Goal: Task Accomplishment & Management: Manage account settings

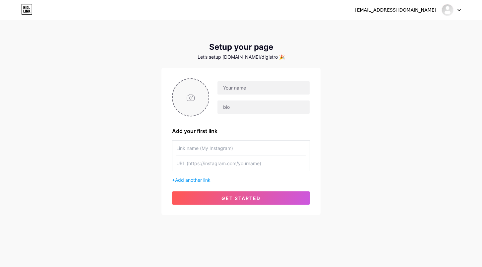
click at [183, 101] on input "file" at bounding box center [191, 97] width 36 height 37
type input "C:\fakepath\B_1__24_-removebg-preview.png"
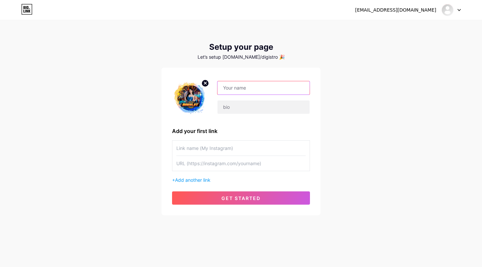
click at [235, 87] on input "text" at bounding box center [264, 87] width 92 height 13
type input "DIGISLOT"
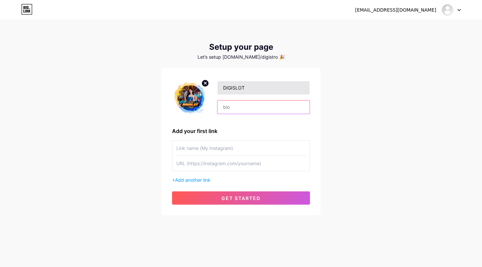
type input "S"
type input "DIGISLOT - SITUS PALING GACOR SEANTERO BUMI"
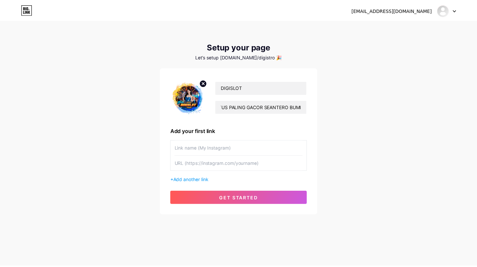
scroll to position [0, 0]
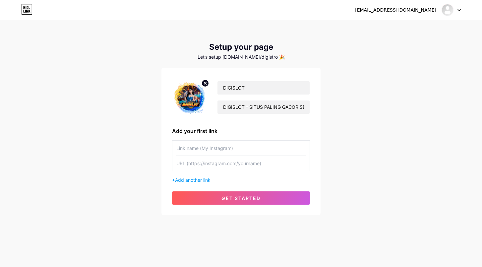
click at [207, 152] on input "text" at bounding box center [240, 148] width 129 height 15
type input "DIGIMOND"
type input "[DOMAIN_NAME]"
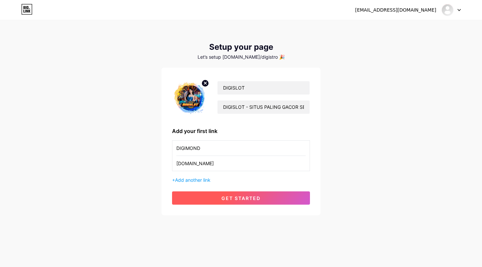
click at [287, 199] on button "get started" at bounding box center [241, 197] width 138 height 13
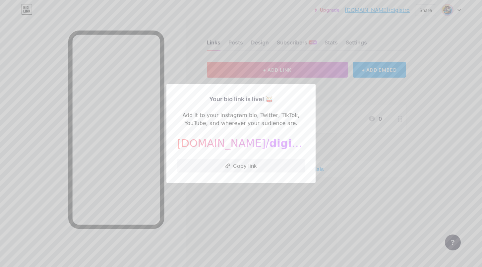
click at [344, 133] on div at bounding box center [241, 133] width 482 height 267
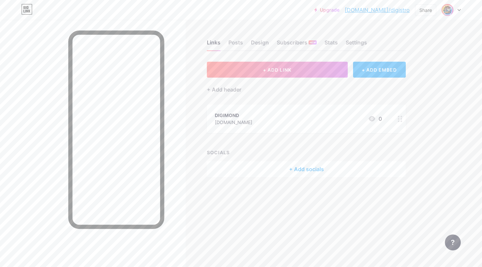
click at [403, 119] on div at bounding box center [400, 118] width 11 height 29
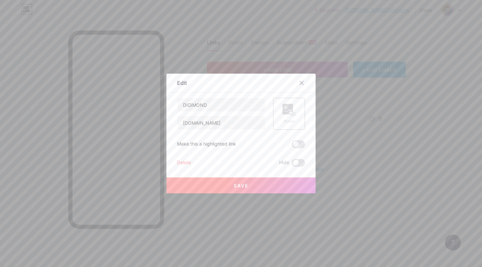
click at [183, 160] on div "Delete" at bounding box center [184, 163] width 14 height 8
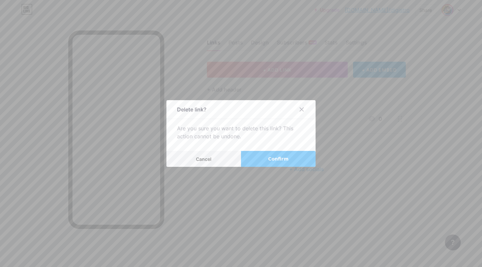
click at [281, 159] on span "Confirm" at bounding box center [278, 159] width 21 height 7
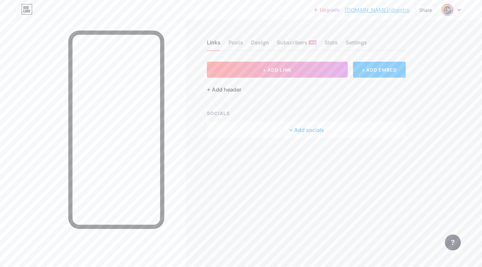
click at [231, 89] on div "+ Add header" at bounding box center [224, 90] width 34 height 8
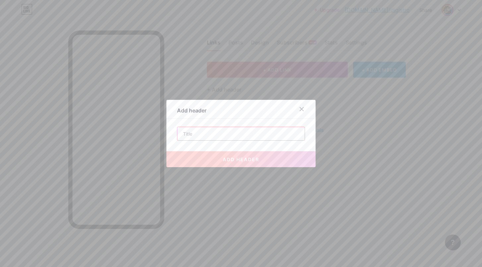
click at [246, 134] on input "text" at bounding box center [240, 133] width 127 height 13
click at [297, 112] on div at bounding box center [302, 109] width 12 height 12
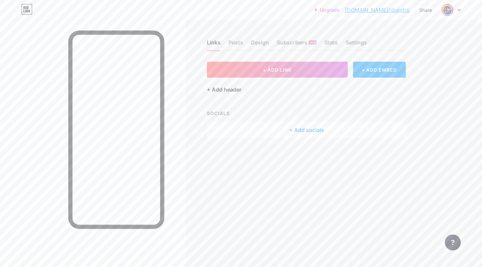
click at [229, 90] on div "+ Add header" at bounding box center [224, 90] width 34 height 8
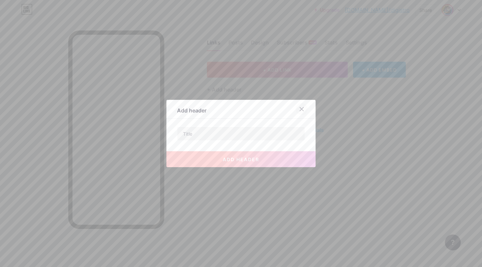
click at [299, 110] on icon at bounding box center [301, 108] width 5 height 5
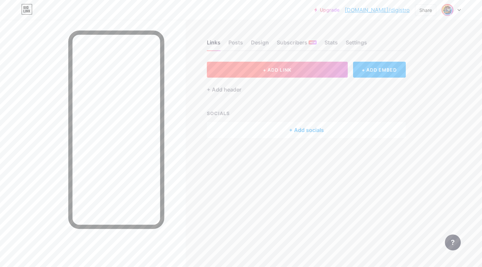
click at [307, 76] on button "+ ADD LINK" at bounding box center [277, 70] width 141 height 16
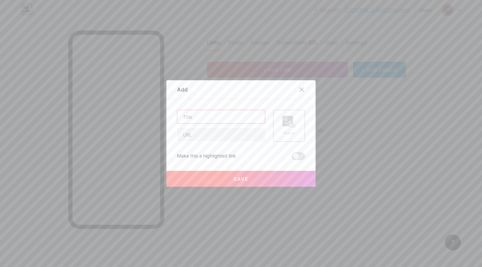
click at [217, 114] on input "text" at bounding box center [221, 116] width 88 height 13
type input "m"
type input "MASUK DIGISLOT"
drag, startPoint x: 209, startPoint y: 137, endPoint x: 202, endPoint y: 131, distance: 8.7
click at [209, 137] on input "text" at bounding box center [221, 134] width 88 height 13
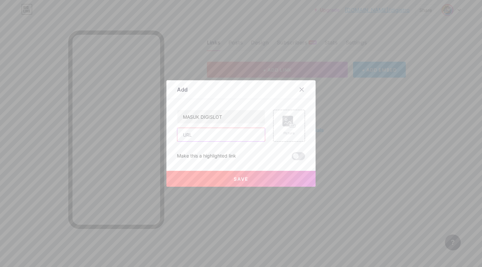
paste input "[URL][DOMAIN_NAME]"
type input "[URL][DOMAIN_NAME]"
click at [243, 180] on span "Save" at bounding box center [241, 179] width 15 height 6
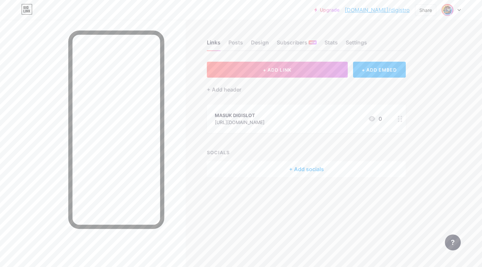
drag, startPoint x: 273, startPoint y: 121, endPoint x: 215, endPoint y: 130, distance: 58.7
click at [215, 130] on div "MASUK DIGISLOT [URL][DOMAIN_NAME] 0" at bounding box center [306, 118] width 199 height 29
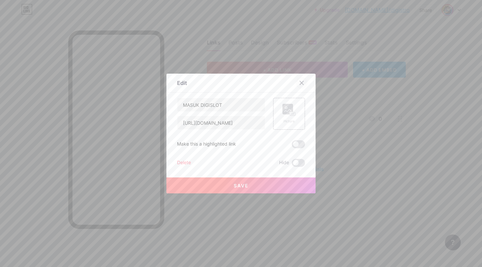
click at [300, 82] on icon at bounding box center [301, 82] width 5 height 5
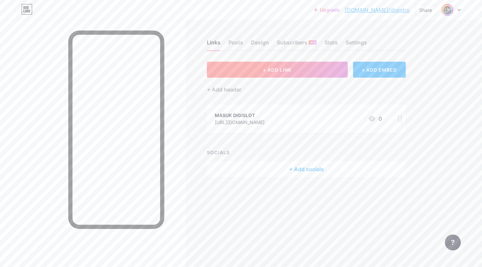
click at [262, 71] on button "+ ADD LINK" at bounding box center [277, 70] width 141 height 16
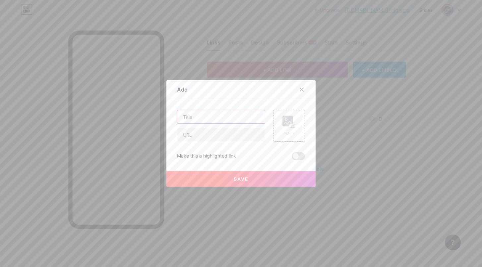
click at [222, 115] on input "text" at bounding box center [221, 116] width 88 height 13
type input "DAFTAR DIGISLOT"
click at [245, 136] on input "text" at bounding box center [221, 134] width 88 height 13
paste input "[URL][DOMAIN_NAME]"
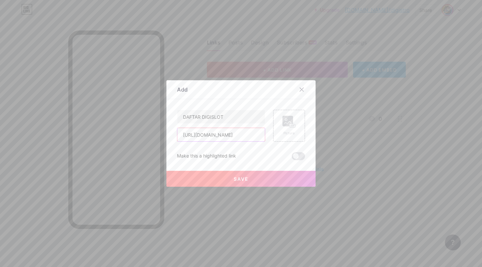
type input "[URL][DOMAIN_NAME]"
click at [250, 174] on button "Save" at bounding box center [240, 179] width 149 height 16
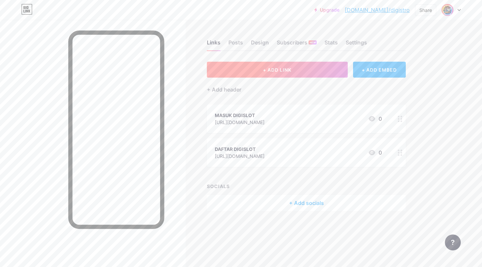
click at [292, 68] on button "+ ADD LINK" at bounding box center [277, 70] width 141 height 16
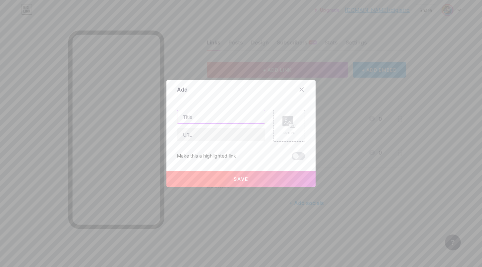
click at [238, 118] on input "text" at bounding box center [221, 116] width 88 height 13
type input "ALTERNATIF DIGISLOT"
click at [236, 131] on input "text" at bounding box center [221, 134] width 88 height 13
paste input "[URL][DOMAIN_NAME]"
type input "[URL][DOMAIN_NAME]"
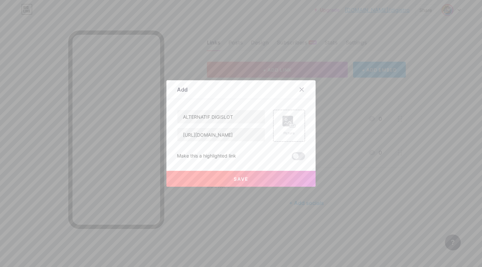
click at [254, 179] on button "Save" at bounding box center [240, 179] width 149 height 16
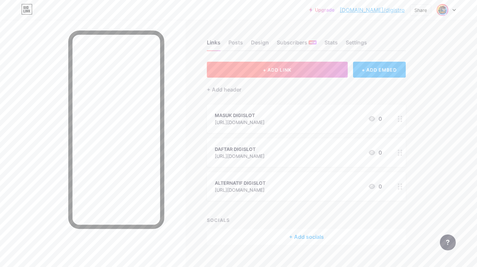
click at [313, 67] on button "+ ADD LINK" at bounding box center [277, 70] width 141 height 16
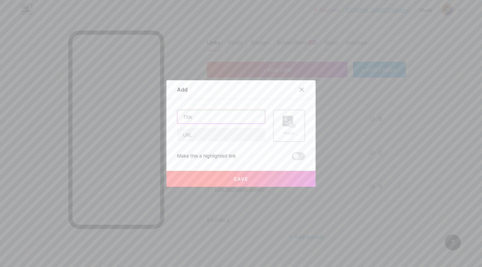
click at [242, 115] on input "text" at bounding box center [221, 116] width 88 height 13
click at [230, 122] on input "RTP AKURAT ( 99,7" at bounding box center [221, 116] width 88 height 13
type input "RTP AKURAT ( 99,72% )"
click at [248, 127] on div "RTP AKURAT ( 99,72% )" at bounding box center [221, 126] width 88 height 32
click at [249, 130] on input "text" at bounding box center [221, 134] width 88 height 13
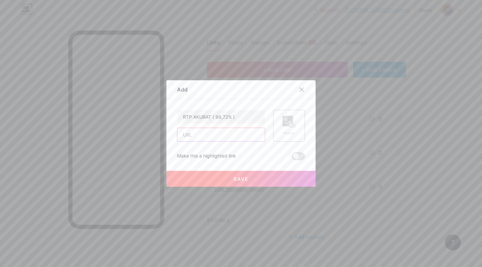
paste input "[URL][DOMAIN_NAME]"
type input "[URL][DOMAIN_NAME]"
click at [273, 173] on button "Save" at bounding box center [240, 179] width 149 height 16
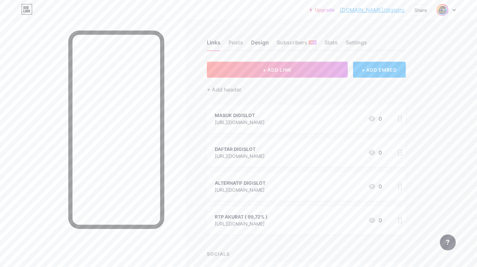
click at [256, 41] on div "Design" at bounding box center [260, 44] width 18 height 12
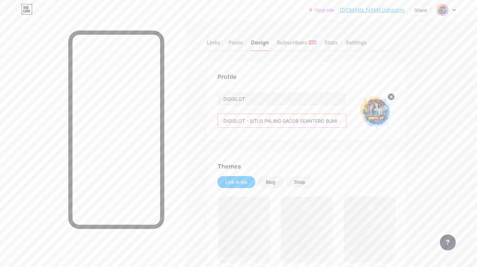
click at [275, 121] on input "DIGISLOT - SITUS PALING GACOR SEANTERO BUMI" at bounding box center [282, 120] width 128 height 13
paste input "𝐃𝐈𝐆𝐈𝐒𝐋𝐎𝐓 - 𝐒𝐈𝐓𝐔𝐒 𝐏𝐀𝐋𝐈𝐍𝐆 𝐆𝐀𝐂𝐎𝐑 𝐒𝐄𝐀𝐍𝐓𝐄𝐑𝐎 𝐁𝐔𝐌𝐈"
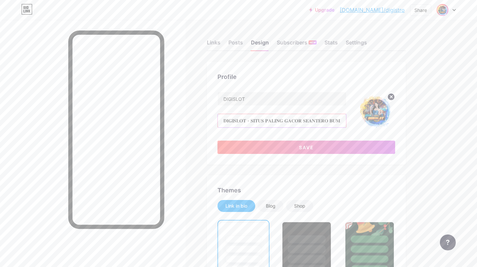
type input "𝐃𝐈𝐆𝐈𝐒𝐋𝐎𝐓 - 𝐒𝐈𝐓𝐔𝐒 𝐏𝐀𝐋𝐈𝐍𝐆 𝐆𝐀𝐂𝐎𝐑 𝐒𝐄𝐀𝐍𝐓𝐄𝐑𝐎 𝐁𝐔𝐌𝐈"
click at [364, 134] on div "DIGISLOT 𝐃𝐈𝐆𝐈𝐒𝐋𝐎𝐓 - 𝐒𝐈𝐓𝐔𝐒 𝐏𝐀𝐋𝐈𝐍𝐆 𝐆𝐀𝐂𝐎𝐑 𝐒𝐄𝐀𝐍𝐓𝐄𝐑𝐎 𝐁𝐔𝐌𝐈 Save" at bounding box center [307, 123] width 178 height 62
click at [354, 145] on button "Save" at bounding box center [307, 147] width 178 height 13
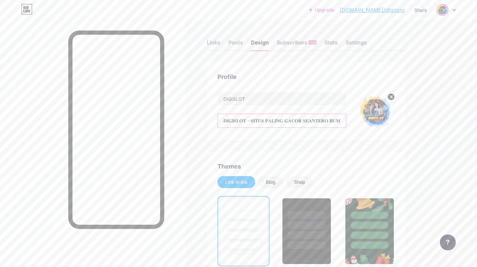
click at [235, 121] on input "𝐃𝐈𝐆𝐈𝐒𝐋𝐎𝐓 - 𝐒𝐈𝐓𝐔𝐒 𝐏𝐀𝐋𝐈𝐍𝐆 𝐆𝐀𝐂𝐎𝐑 𝐒𝐄𝐀𝐍𝐓𝐄𝐑𝐎 𝐁𝐔𝐌𝐈" at bounding box center [282, 120] width 128 height 13
click at [232, 100] on input "DIGISLOT" at bounding box center [282, 98] width 128 height 13
paste input "𝐃𝐈𝐆𝐈𝐒𝐋𝐎𝐓"
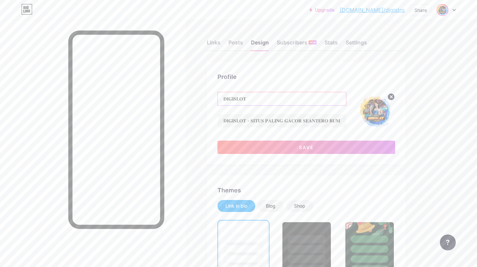
click at [225, 99] on input "𝐃𝐈𝐆𝐈𝐒𝐋𝐎𝐓" at bounding box center [282, 98] width 128 height 13
paste input "🔥"
click at [265, 101] on input "🔥𝐃𝐈𝐆𝐈𝐒𝐋𝐎𝐓" at bounding box center [282, 98] width 128 height 13
paste input "🔥"
type input "🔥𝐃𝐈𝐆𝐈𝐒𝐋𝐎𝐓 🔥"
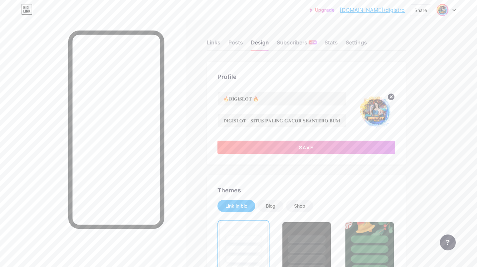
click at [319, 66] on div "Profile 🔥𝐃𝐈𝐆𝐈𝐒𝐋𝐎𝐓 🔥 𝐃𝐈𝐆𝐈𝐒𝐋𝐎𝐓 - 𝐒𝐈𝐓𝐔𝐒 𝐏𝐀𝐋𝐈𝐍𝐆 𝐆𝐀𝐂𝐎𝐑 𝐒𝐄𝐀𝐍𝐓𝐄𝐑𝐎 𝐁𝐔𝐌𝐈 Save" at bounding box center [306, 113] width 199 height 103
click at [314, 148] on button "Save" at bounding box center [307, 147] width 178 height 13
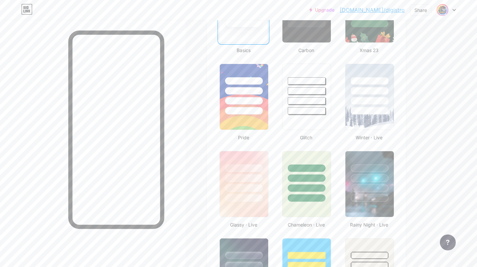
scroll to position [243, 0]
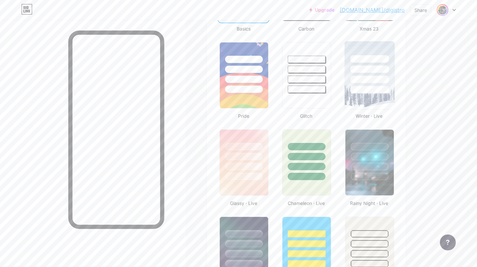
click at [365, 75] on div at bounding box center [370, 67] width 50 height 52
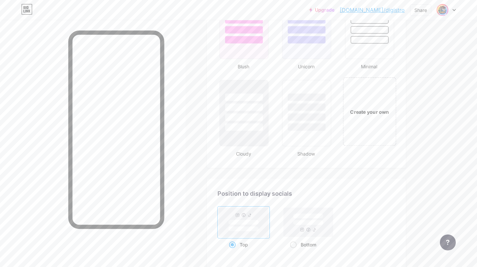
scroll to position [727, 0]
click at [373, 105] on div "Create your own" at bounding box center [369, 113] width 53 height 68
click at [371, 123] on div "Create your own" at bounding box center [369, 113] width 51 height 66
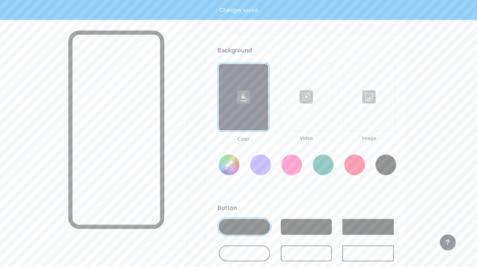
scroll to position [880, 0]
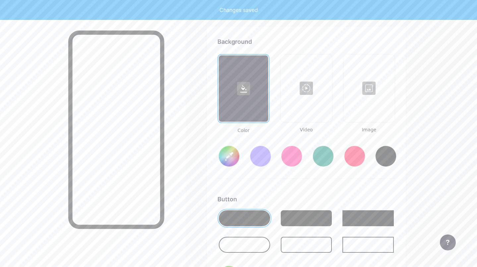
type input "#ffffff"
type input "#000000"
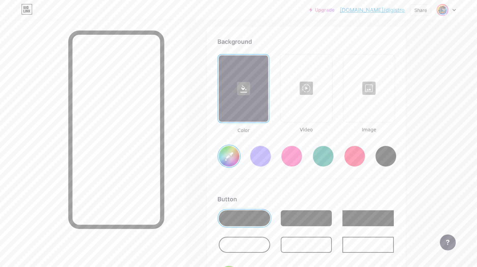
type input "#ffffff"
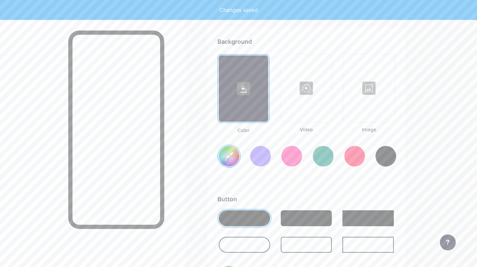
click at [363, 91] on div at bounding box center [369, 88] width 50 height 66
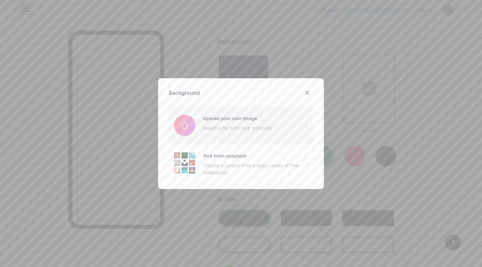
click at [245, 136] on input "file" at bounding box center [241, 125] width 145 height 37
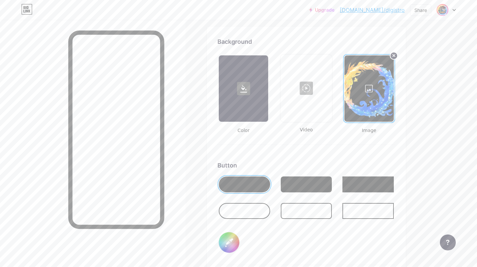
click at [370, 87] on div at bounding box center [369, 88] width 49 height 66
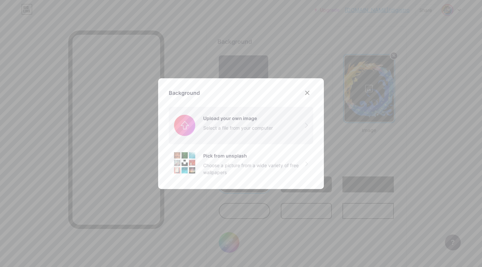
click at [235, 129] on input "file" at bounding box center [241, 125] width 145 height 37
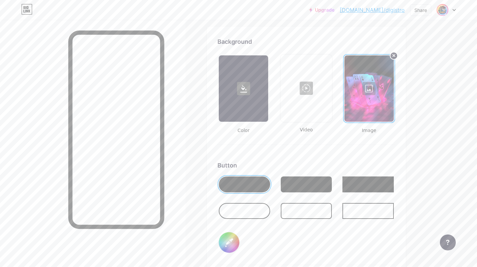
click at [236, 216] on div at bounding box center [244, 211] width 51 height 16
click at [239, 215] on div at bounding box center [244, 211] width 51 height 16
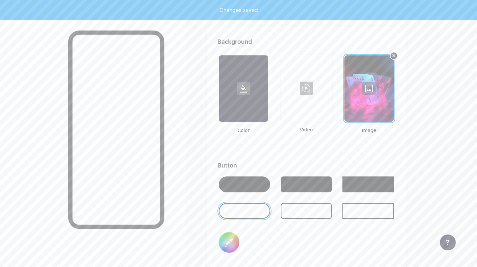
click at [242, 184] on div at bounding box center [244, 184] width 51 height 16
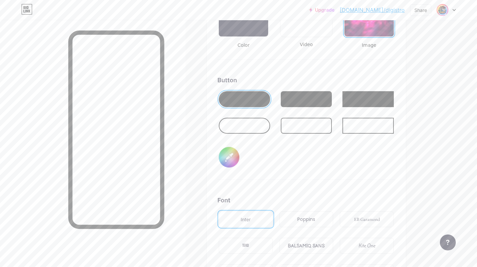
scroll to position [969, 0]
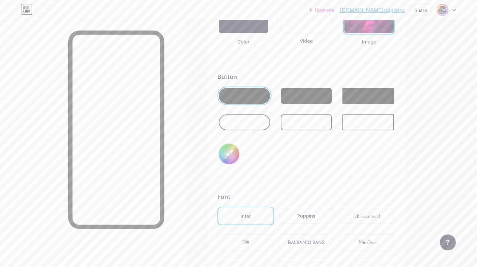
click at [228, 153] on input "#000000" at bounding box center [229, 154] width 21 height 21
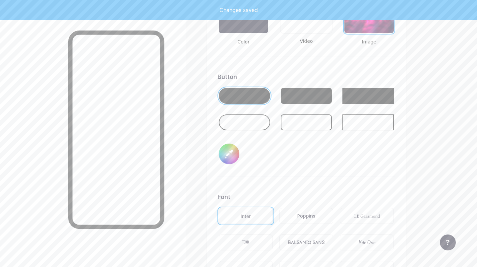
click at [228, 156] on input "#db29cc" at bounding box center [229, 154] width 21 height 21
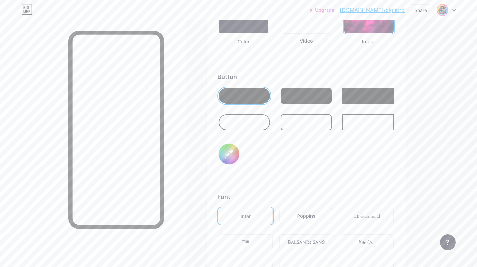
type input "#d9c4d7"
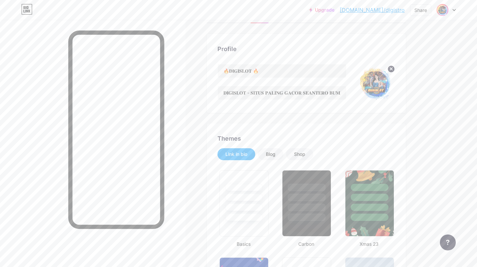
scroll to position [110, 0]
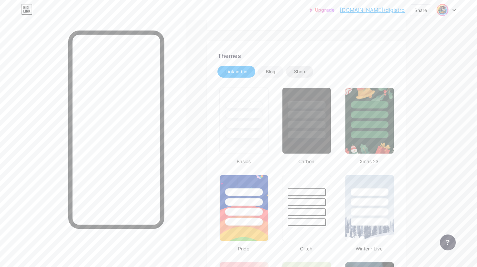
click at [299, 72] on div "Shop" at bounding box center [299, 71] width 11 height 7
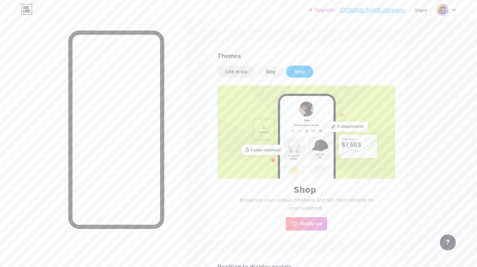
click at [241, 75] on div "Link in bio" at bounding box center [237, 72] width 38 height 12
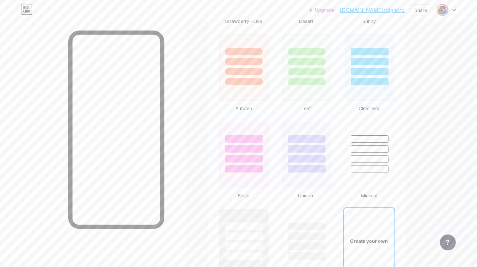
scroll to position [663, 0]
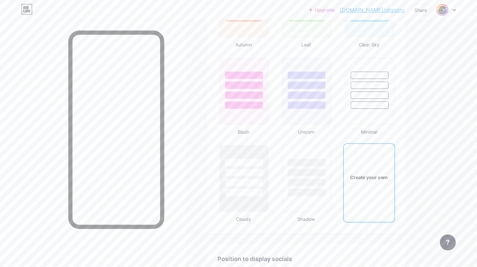
click at [379, 171] on div "Create your own" at bounding box center [369, 177] width 51 height 66
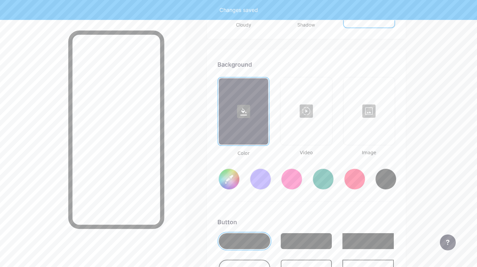
scroll to position [880, 0]
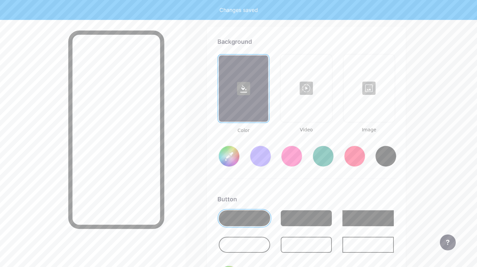
type input "#ffffff"
type input "#000000"
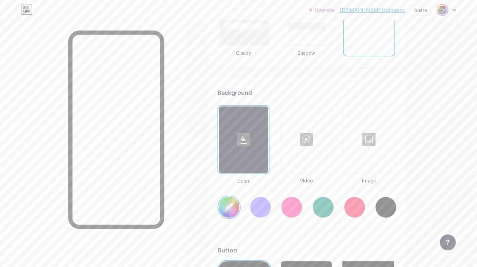
scroll to position [836, 0]
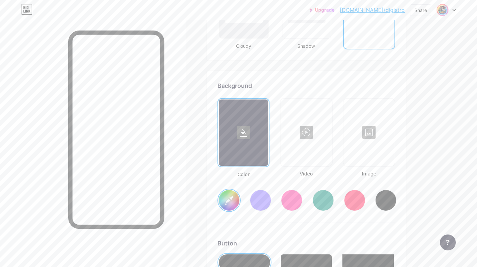
click at [363, 129] on div at bounding box center [369, 132] width 50 height 66
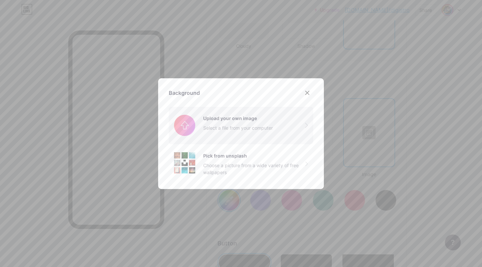
click at [248, 130] on input "file" at bounding box center [241, 125] width 145 height 37
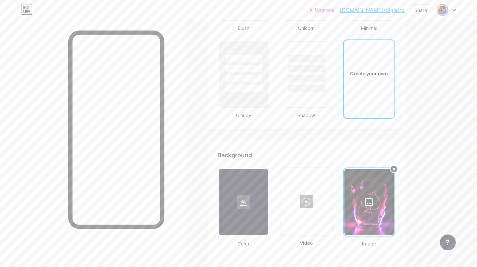
scroll to position [858, 0]
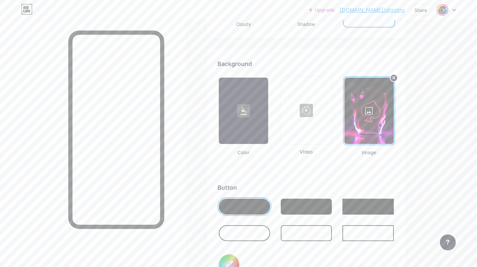
click at [377, 117] on div at bounding box center [369, 111] width 49 height 66
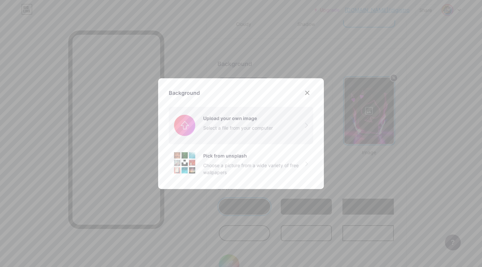
click at [260, 125] on input "file" at bounding box center [241, 125] width 145 height 37
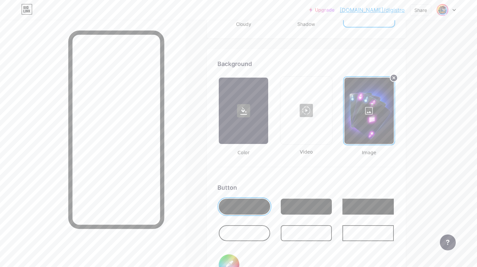
click at [368, 105] on div at bounding box center [369, 111] width 49 height 66
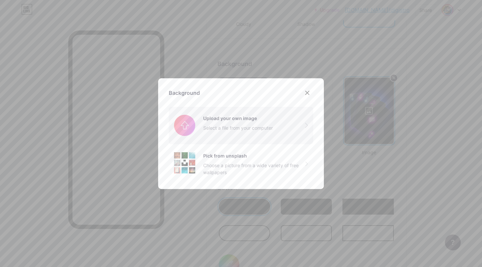
click at [247, 128] on input "file" at bounding box center [241, 125] width 145 height 37
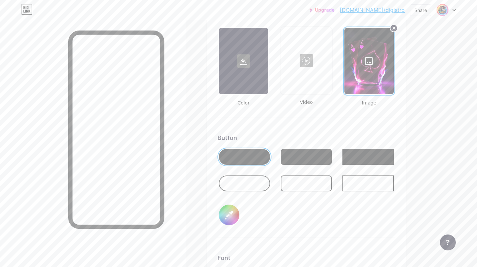
scroll to position [969, 0]
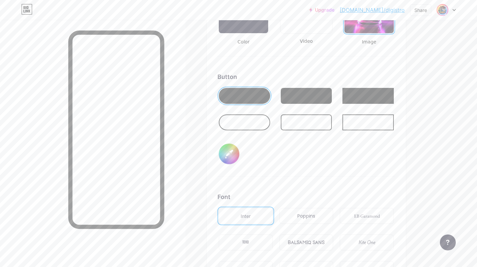
click at [232, 154] on input "#000000" at bounding box center [229, 154] width 21 height 21
type input "#484242"
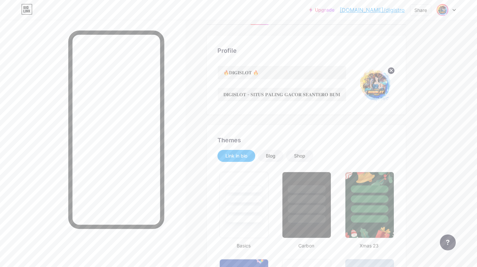
scroll to position [0, 0]
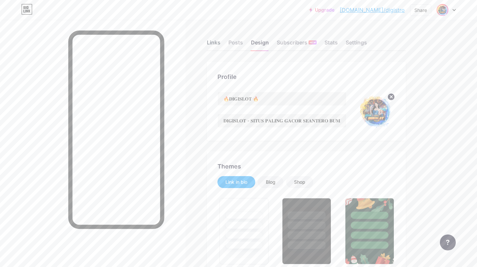
click at [214, 40] on div "Links" at bounding box center [214, 44] width 14 height 12
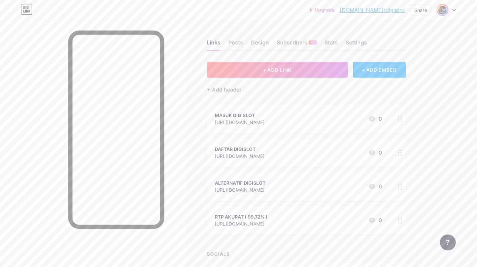
click at [397, 119] on div at bounding box center [400, 118] width 11 height 29
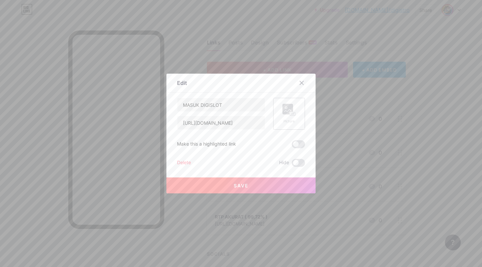
click at [287, 117] on div "Picture" at bounding box center [289, 114] width 13 height 20
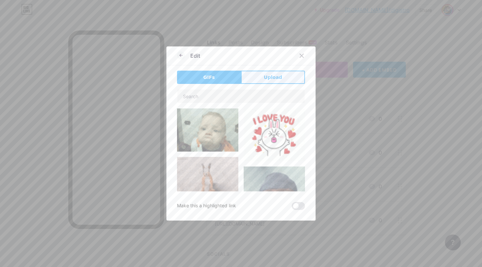
click at [268, 77] on span "Upload" at bounding box center [273, 77] width 18 height 7
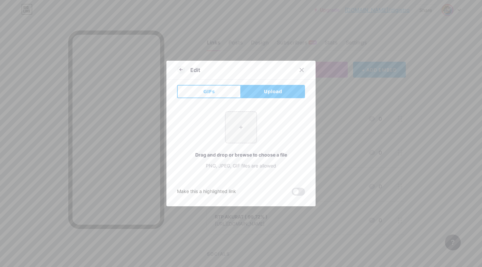
click at [243, 126] on input "file" at bounding box center [240, 127] width 31 height 31
type input "C:\fakepath\B 1 (24).png"
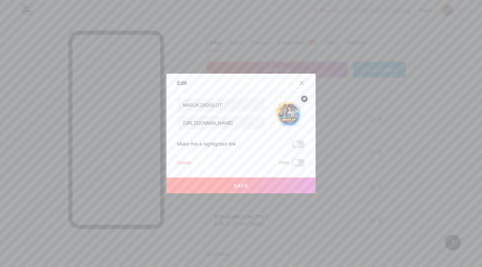
click at [301, 98] on circle at bounding box center [304, 98] width 7 height 7
click at [284, 114] on rect at bounding box center [288, 109] width 11 height 11
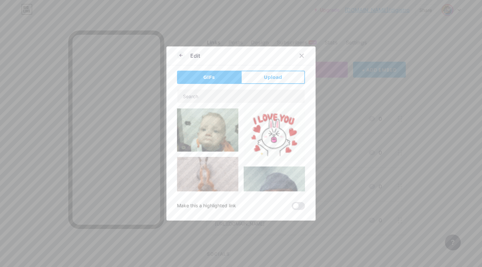
drag, startPoint x: 282, startPoint y: 83, endPoint x: 288, endPoint y: 77, distance: 8.2
click at [283, 82] on button "Upload" at bounding box center [273, 77] width 64 height 13
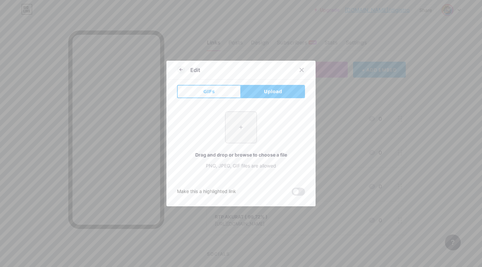
click at [241, 129] on input "file" at bounding box center [240, 127] width 31 height 31
type input "C:\fakepath\B 1 (21)-Photoroom.png"
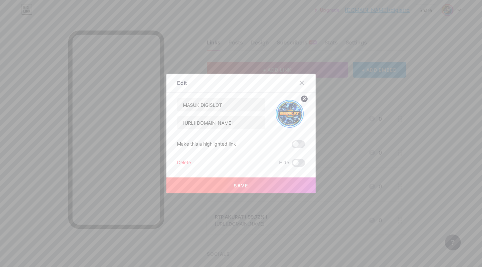
click at [260, 185] on button "Save" at bounding box center [240, 185] width 149 height 16
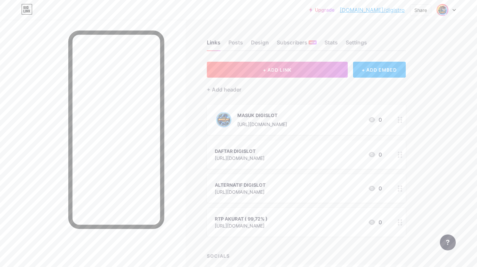
click at [335, 122] on div "MASUK DIGISLOT [URL][DOMAIN_NAME] 0" at bounding box center [298, 119] width 167 height 17
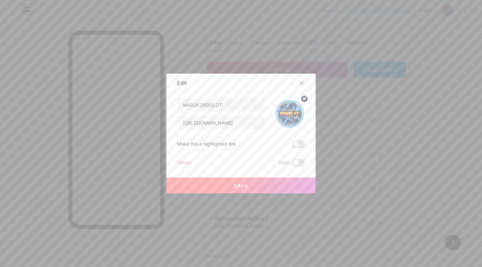
click at [302, 97] on circle at bounding box center [304, 98] width 7 height 7
click at [287, 109] on rect at bounding box center [288, 109] width 11 height 11
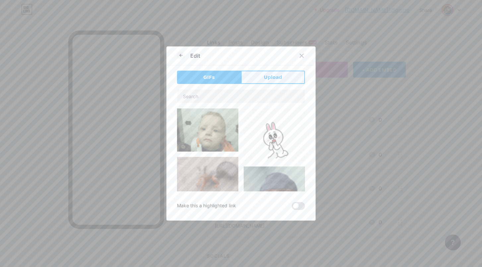
click at [286, 76] on button "Upload" at bounding box center [273, 77] width 64 height 13
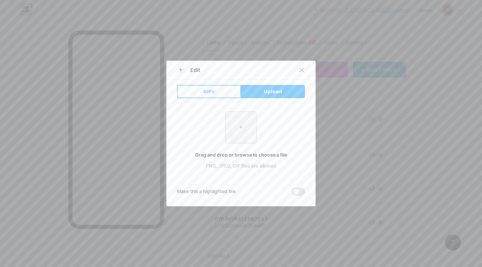
click at [243, 125] on input "file" at bounding box center [240, 127] width 31 height 31
type input "C:\fakepath\image-Photoroom (24).png"
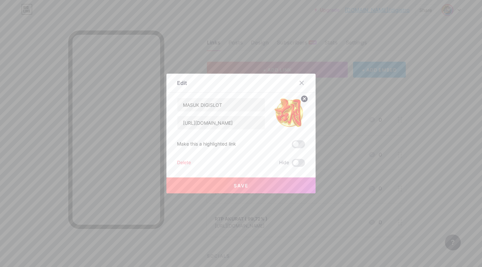
click at [292, 187] on button "Save" at bounding box center [240, 185] width 149 height 16
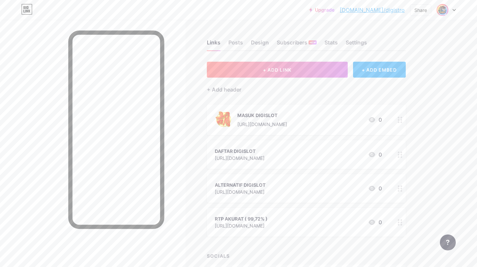
click at [399, 154] on circle at bounding box center [399, 155] width 2 height 2
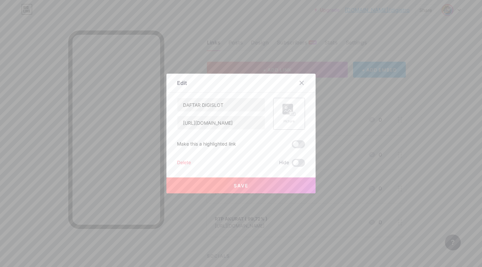
click at [290, 118] on div "Picture" at bounding box center [289, 114] width 13 height 20
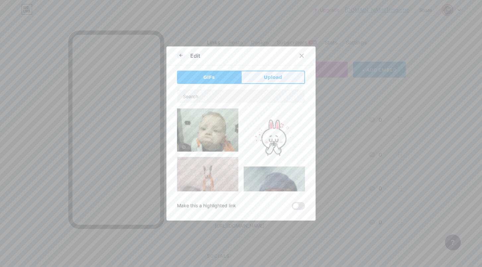
click at [282, 75] on button "Upload" at bounding box center [273, 77] width 64 height 13
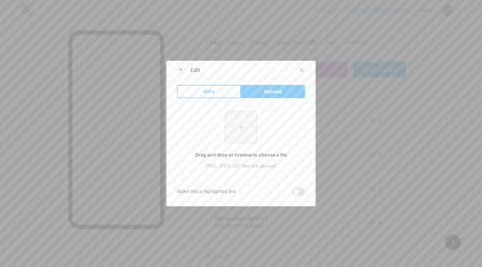
click at [238, 122] on input "file" at bounding box center [240, 127] width 31 height 31
type input "C:\fakepath\image-Photoroom (24).png"
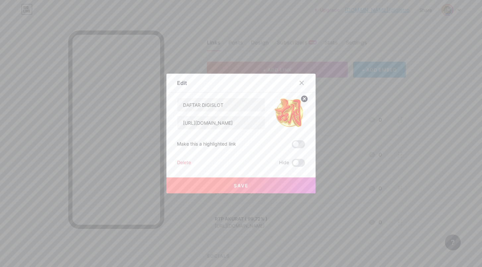
click at [288, 187] on button "Save" at bounding box center [240, 185] width 149 height 16
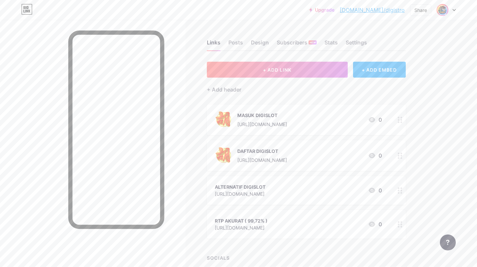
scroll to position [22, 0]
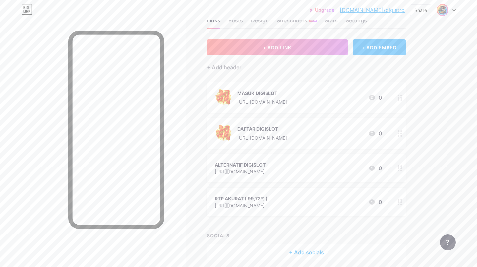
click at [396, 169] on div at bounding box center [400, 168] width 11 height 29
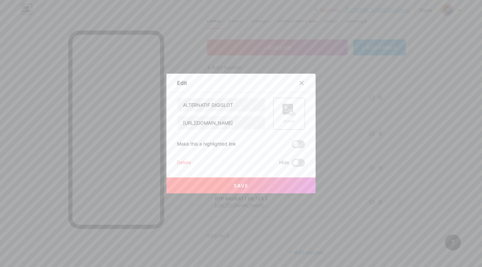
click at [283, 112] on rect at bounding box center [288, 109] width 11 height 11
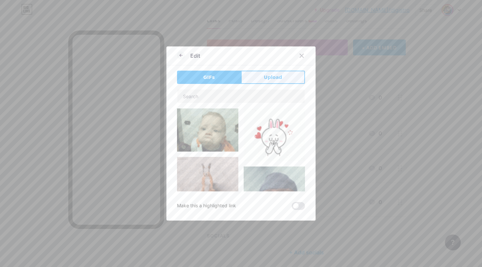
click at [278, 74] on span "Upload" at bounding box center [273, 77] width 18 height 7
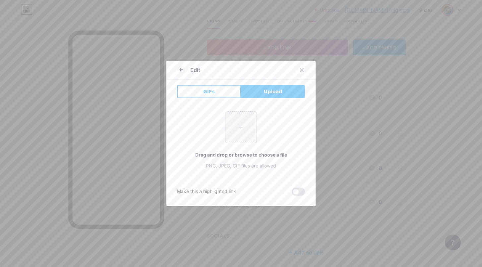
click at [235, 133] on input "file" at bounding box center [240, 127] width 31 height 31
type input "C:\fakepath\1a5c422de9fa8338432a89530021fd18-Photoroom.png"
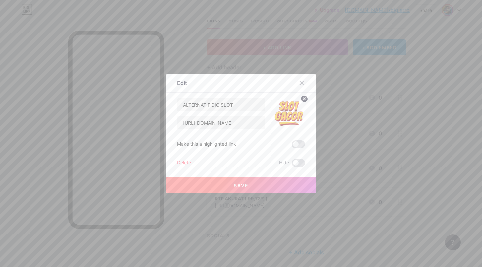
click at [251, 185] on button "Save" at bounding box center [240, 185] width 149 height 16
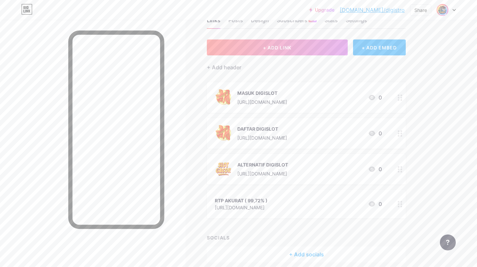
click at [399, 172] on div at bounding box center [400, 169] width 11 height 31
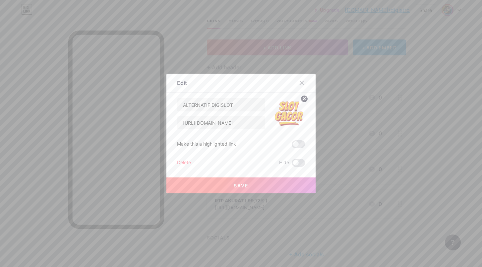
click at [302, 98] on circle at bounding box center [304, 98] width 7 height 7
click at [283, 111] on rect at bounding box center [288, 109] width 11 height 11
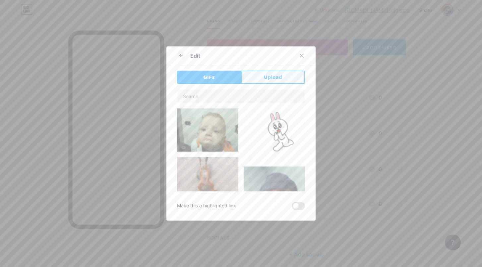
click at [271, 79] on span "Upload" at bounding box center [273, 77] width 18 height 7
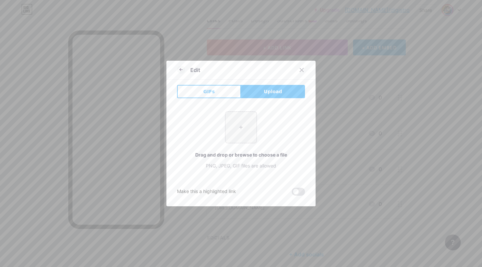
click at [235, 119] on input "file" at bounding box center [240, 127] width 31 height 31
type input "C:\fakepath\unnamed.png"
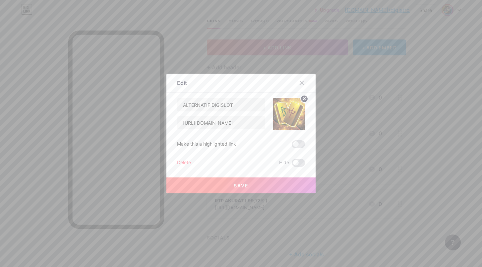
click at [230, 186] on button "Save" at bounding box center [240, 185] width 149 height 16
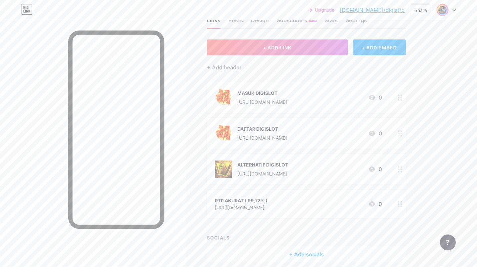
click at [402, 170] on icon at bounding box center [400, 169] width 5 height 6
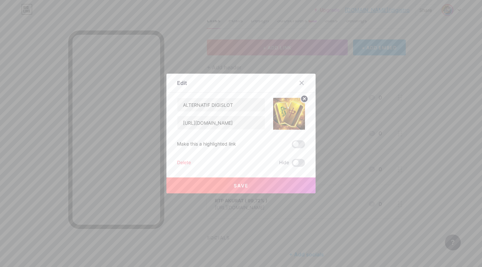
click at [301, 99] on circle at bounding box center [304, 98] width 7 height 7
click at [290, 112] on rect at bounding box center [292, 113] width 5 height 3
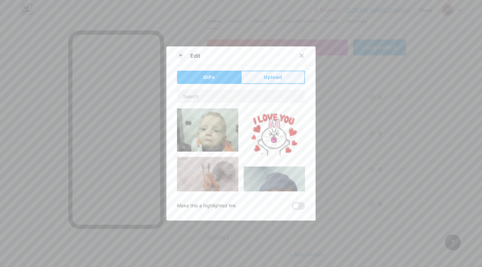
click at [286, 79] on button "Upload" at bounding box center [273, 77] width 64 height 13
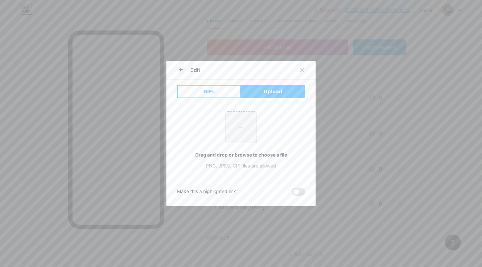
click at [259, 116] on div "+ Drag and drop or browse to choose a file PNG, JPEG, GIF files are allowed" at bounding box center [241, 140] width 128 height 58
click at [246, 121] on input "file" at bounding box center [240, 127] width 31 height 31
type input "C:\fakepath\image-Photoroom (24).png"
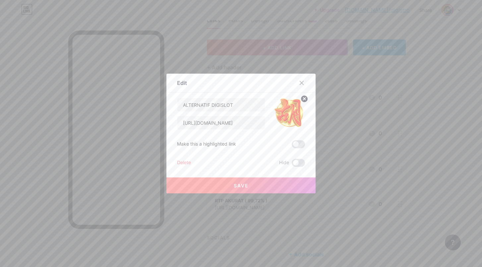
click at [275, 181] on button "Save" at bounding box center [240, 185] width 149 height 16
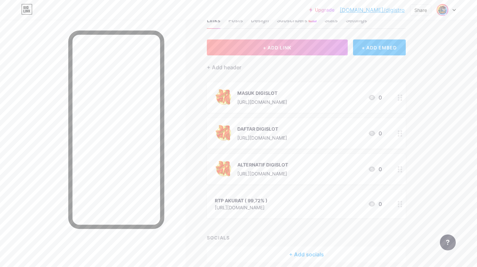
click at [251, 203] on div "RTP AKURAT ( 99,72% )" at bounding box center [241, 200] width 53 height 7
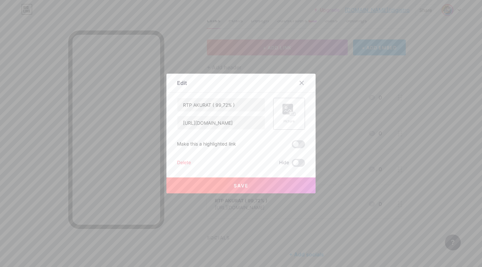
click at [283, 114] on icon at bounding box center [289, 110] width 13 height 12
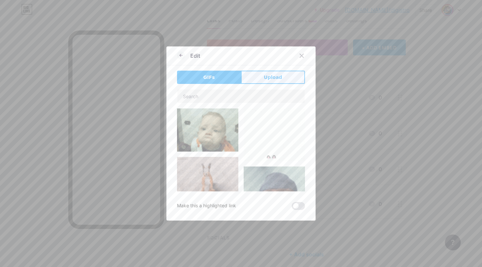
click at [255, 77] on button "Upload" at bounding box center [273, 77] width 64 height 13
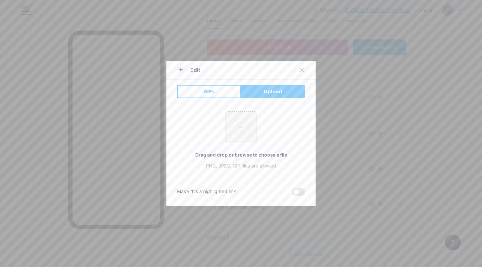
click at [236, 121] on input "file" at bounding box center [240, 127] width 31 height 31
type input "C:\fakepath\image-Photoroom (25).png"
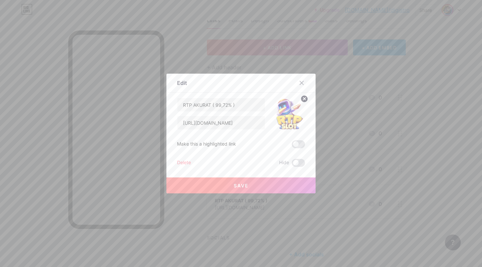
click at [268, 183] on button "Save" at bounding box center [240, 185] width 149 height 16
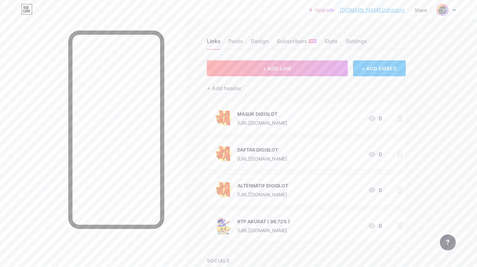
scroll to position [0, 0]
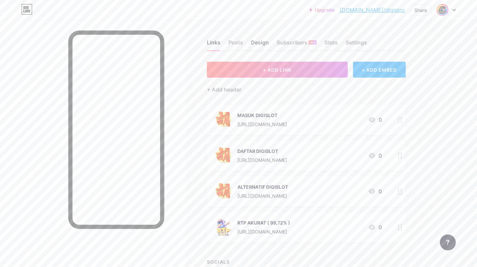
click at [259, 43] on div "Design" at bounding box center [260, 44] width 18 height 12
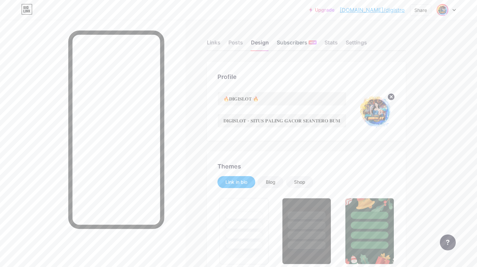
click at [294, 40] on div "Subscribers NEW" at bounding box center [297, 44] width 40 height 12
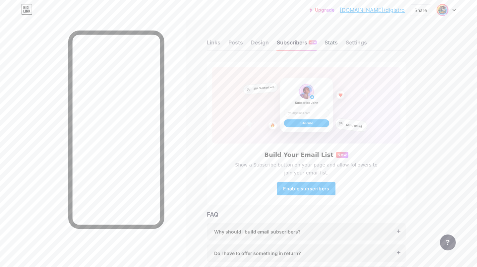
click at [330, 41] on div "Stats" at bounding box center [331, 44] width 13 height 12
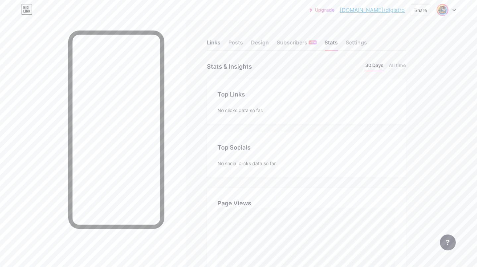
click at [210, 41] on div "Links" at bounding box center [214, 44] width 14 height 12
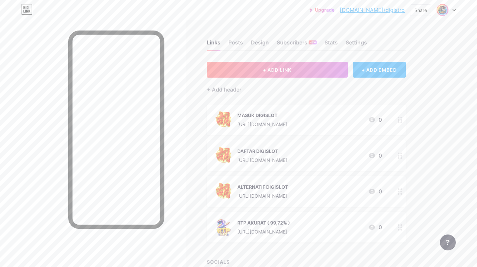
click at [443, 86] on div "Upgrade [DOMAIN_NAME]/digist... [DOMAIN_NAME]/digistro Share Switch accounts 🔥𝐃…" at bounding box center [238, 160] width 477 height 320
click at [379, 71] on div "+ ADD EMBED" at bounding box center [379, 70] width 53 height 16
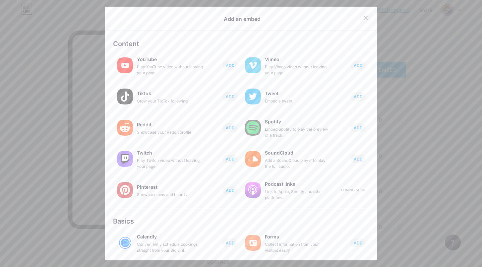
click at [363, 18] on icon at bounding box center [365, 17] width 5 height 5
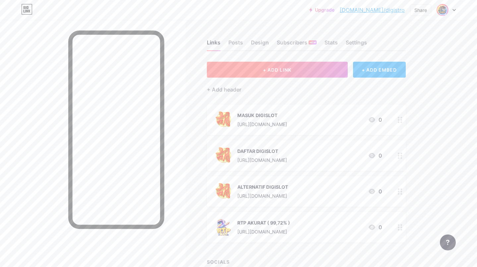
click at [242, 73] on button "+ ADD LINK" at bounding box center [277, 70] width 141 height 16
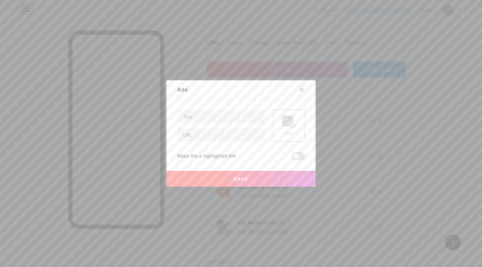
click at [301, 90] on icon at bounding box center [301, 89] width 5 height 5
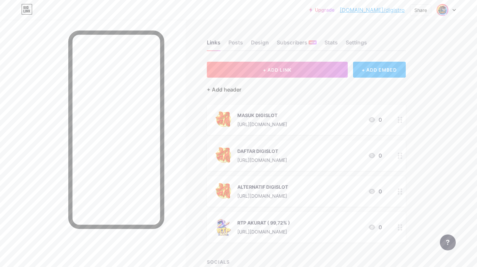
click at [226, 87] on div "+ Add header" at bounding box center [224, 90] width 34 height 8
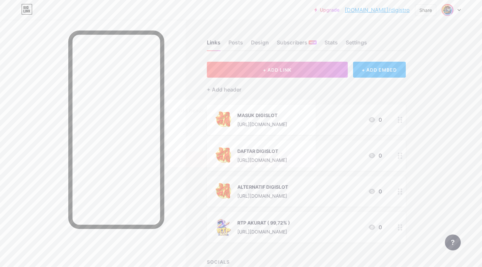
click at [299, 106] on icon at bounding box center [301, 108] width 5 height 5
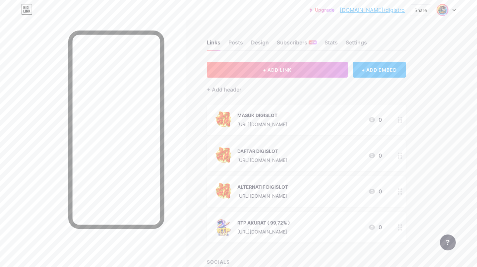
click at [183, 47] on div at bounding box center [93, 153] width 186 height 267
